Goal: Transaction & Acquisition: Purchase product/service

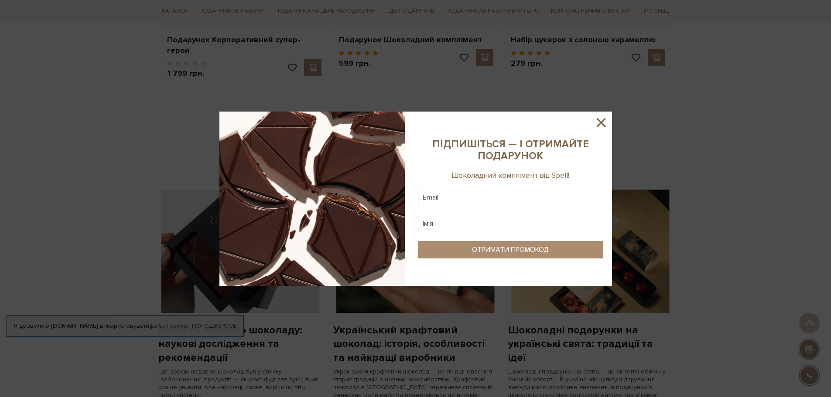
scroll to position [523, 0]
click at [599, 123] on icon at bounding box center [601, 122] width 15 height 15
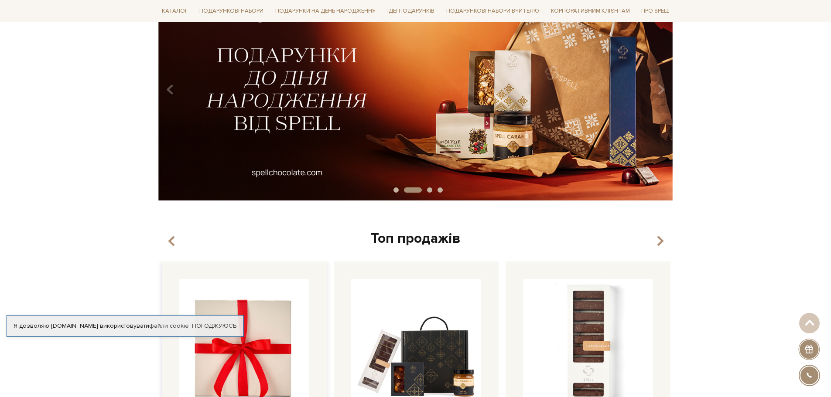
scroll to position [0, 0]
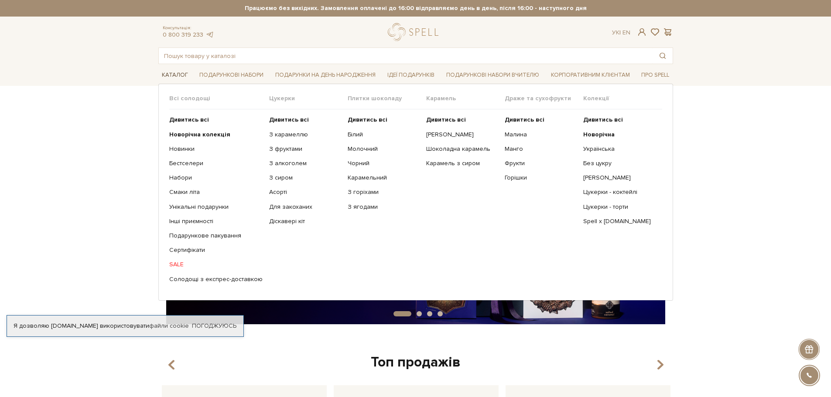
click at [170, 74] on link "Каталог" at bounding box center [174, 75] width 33 height 14
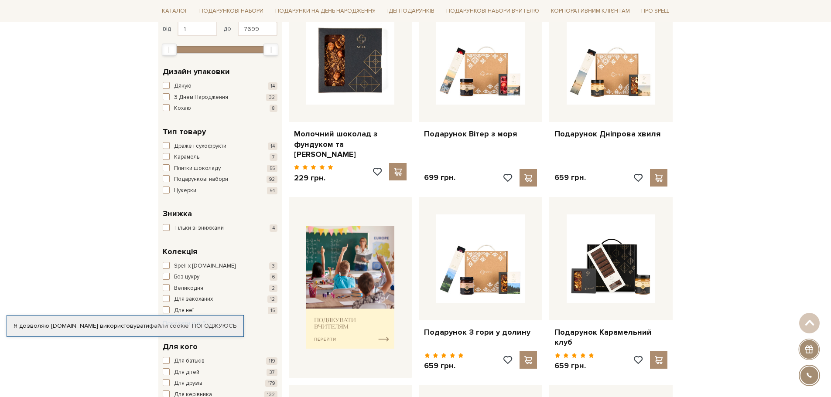
scroll to position [174, 0]
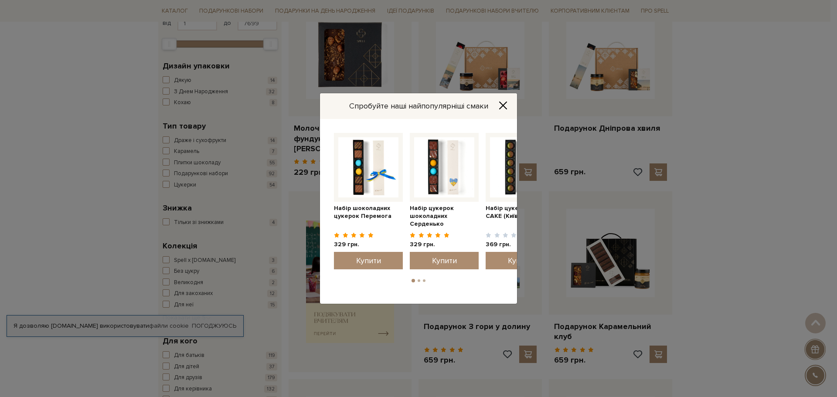
click at [505, 103] on icon "Close" at bounding box center [503, 105] width 9 height 9
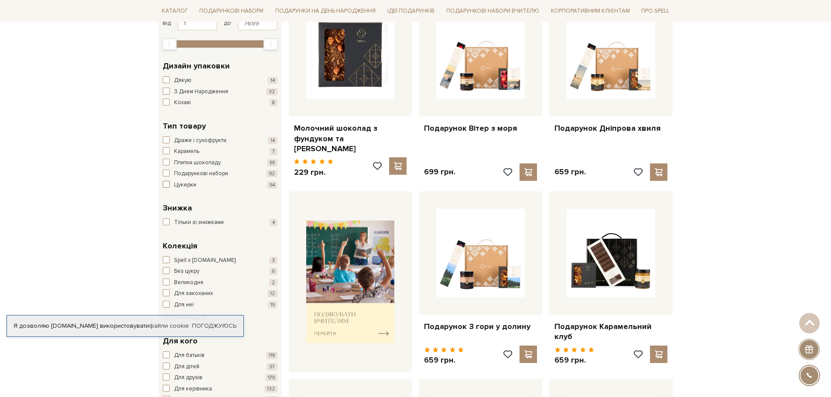
click at [165, 185] on span "button" at bounding box center [166, 184] width 7 height 7
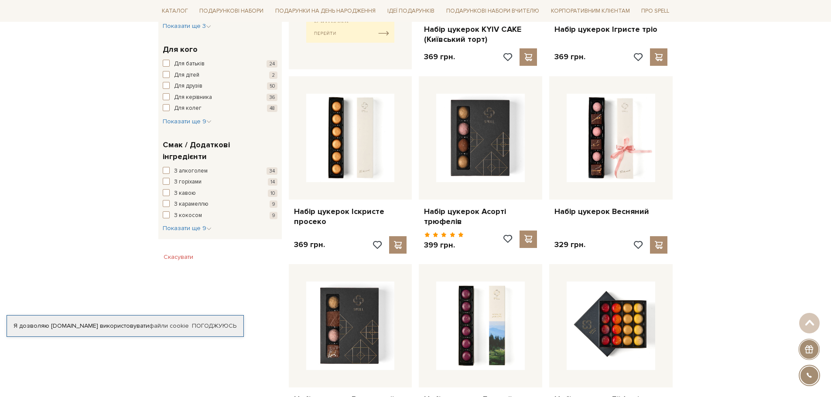
scroll to position [436, 0]
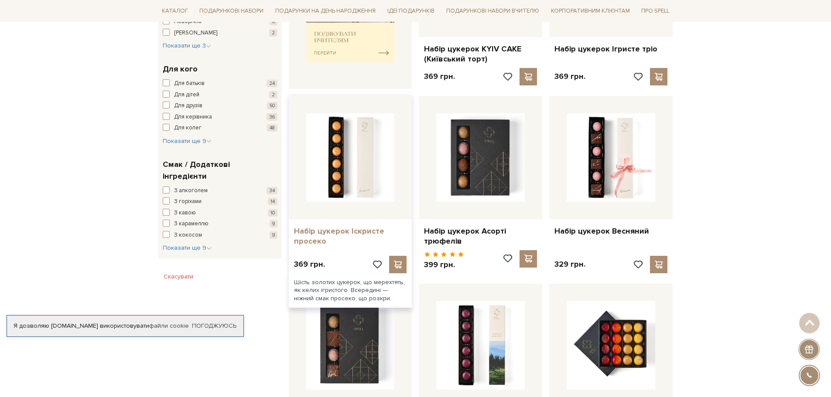
click at [336, 234] on link "Набір цукерок Іскристе просеко" at bounding box center [350, 236] width 113 height 20
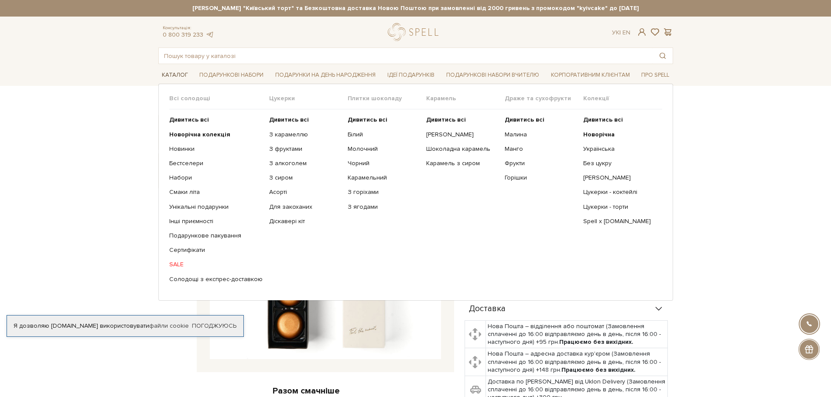
click at [182, 75] on link "Каталог" at bounding box center [174, 75] width 33 height 14
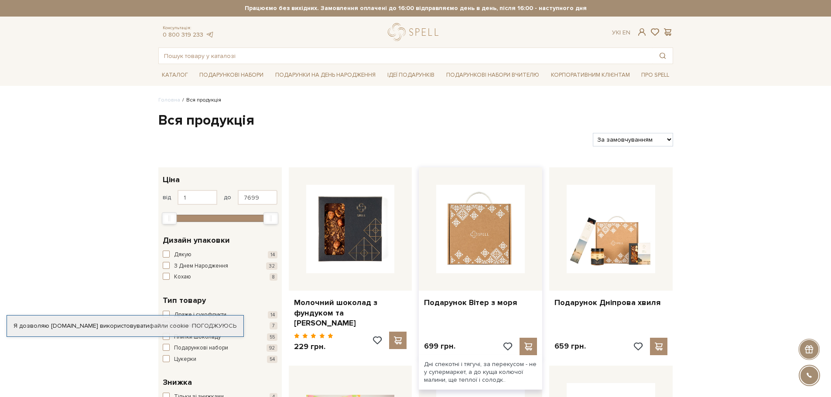
click at [496, 241] on img at bounding box center [480, 229] width 89 height 89
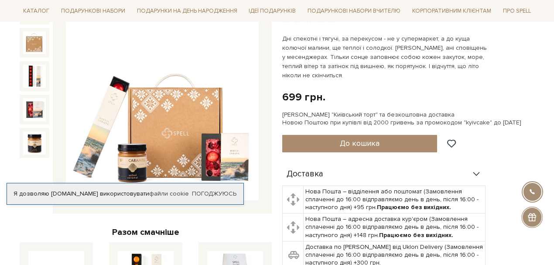
scroll to position [123, 0]
